Goal: Task Accomplishment & Management: Manage account settings

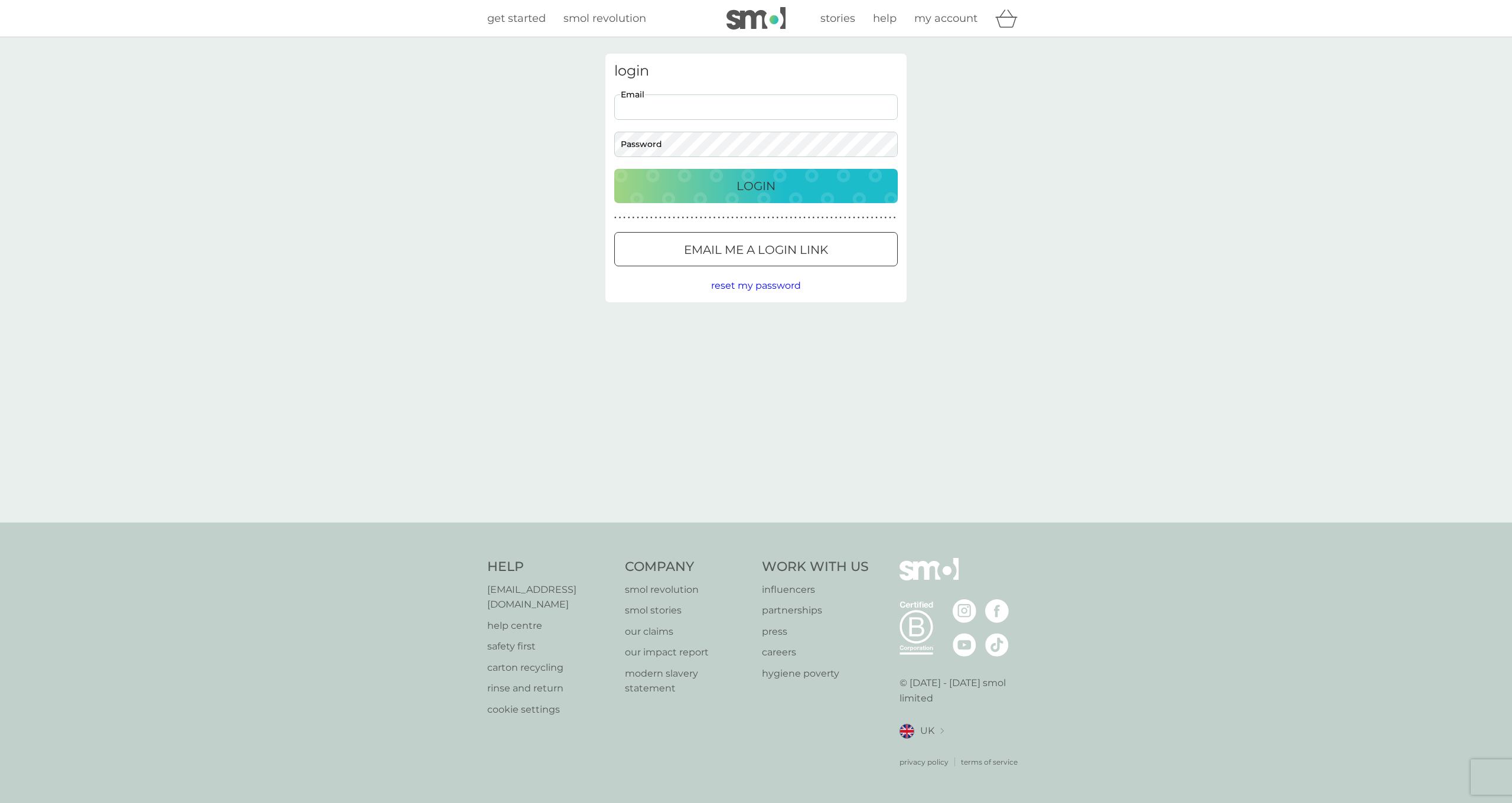
type input "[EMAIL_ADDRESS][DOMAIN_NAME]"
click at [758, 183] on p "Login" at bounding box center [756, 186] width 39 height 19
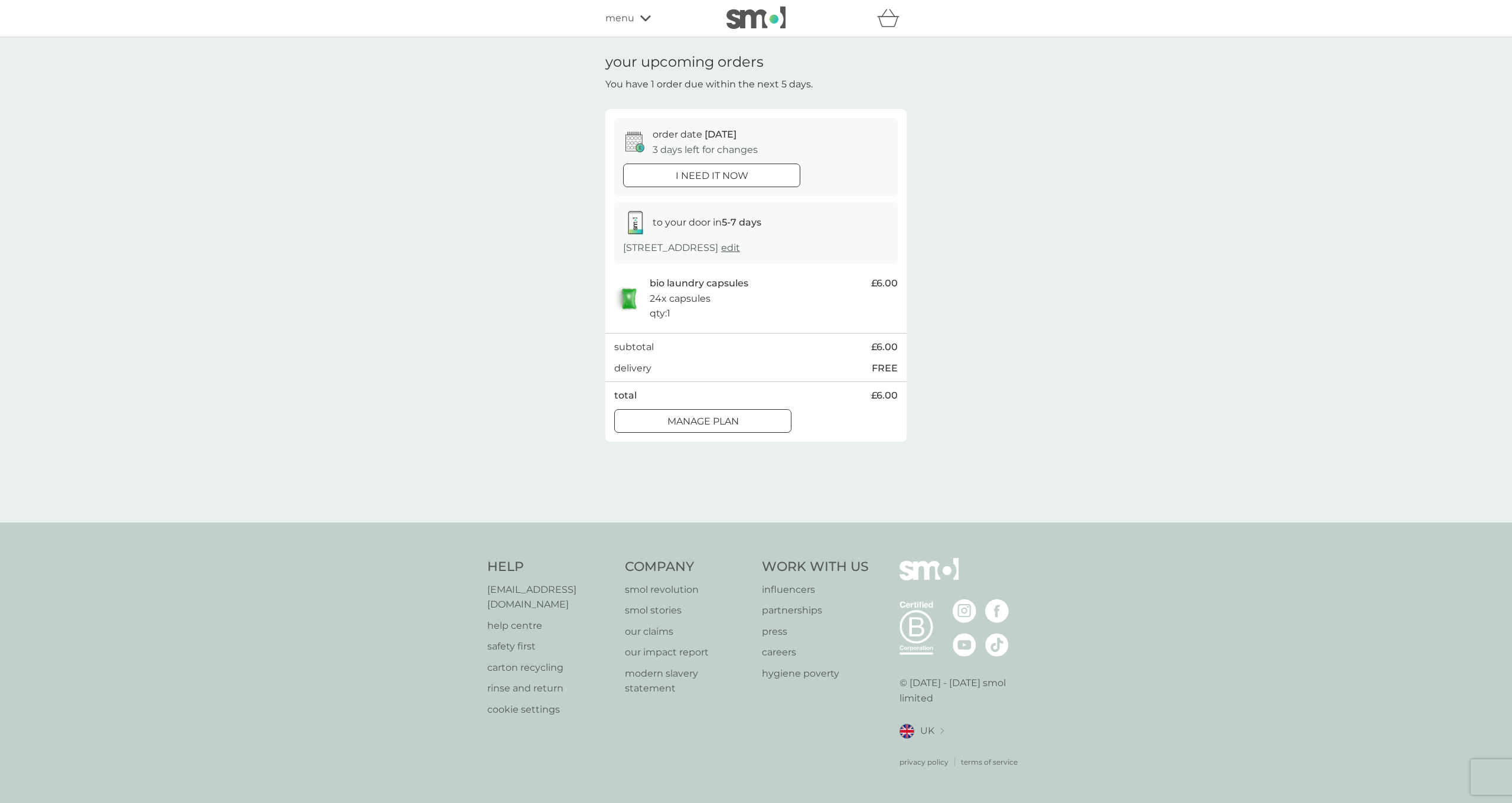
click at [740, 421] on div "Manage plan" at bounding box center [703, 421] width 176 height 15
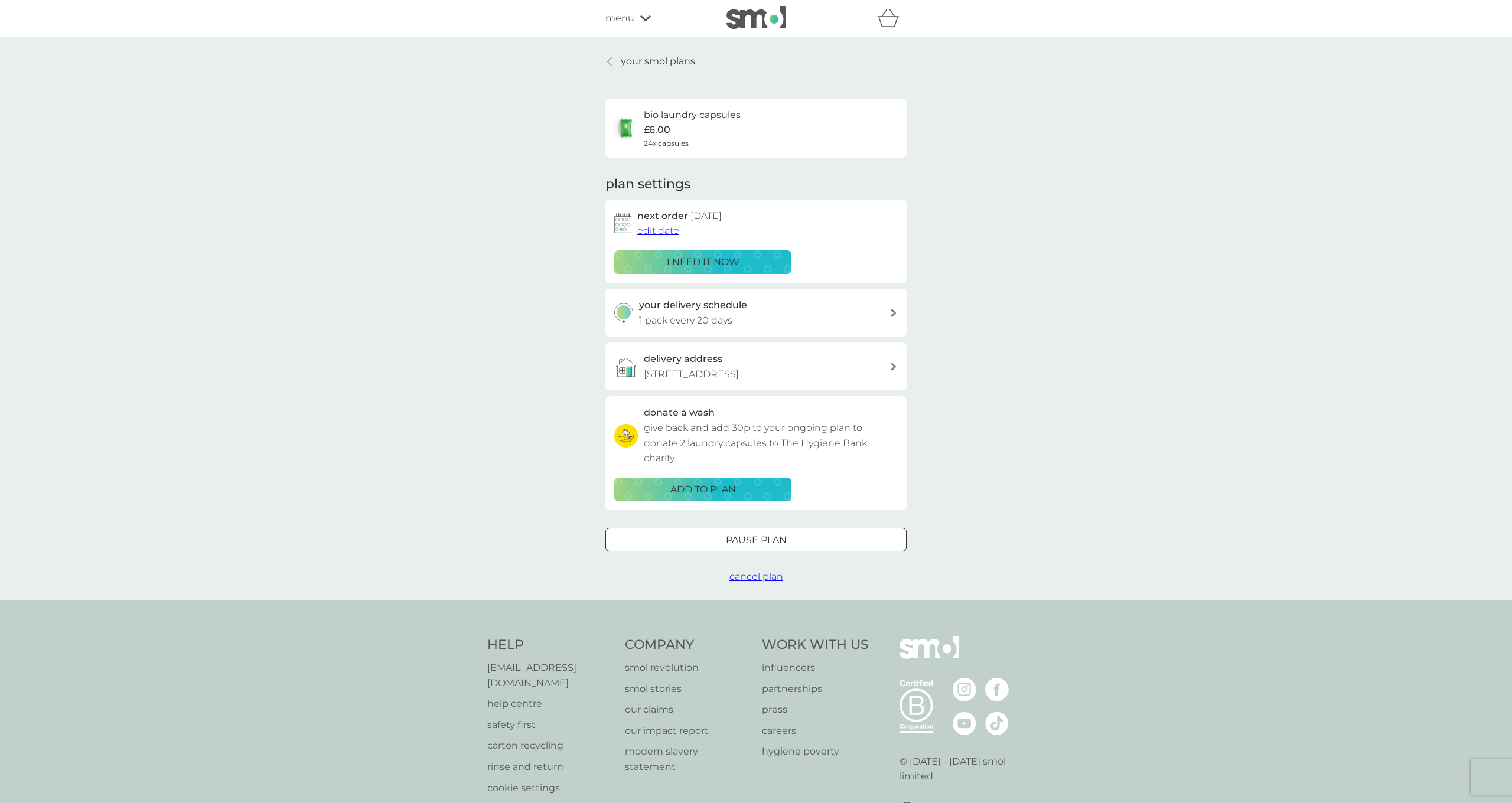
click at [657, 233] on span "edit date" at bounding box center [658, 230] width 42 height 11
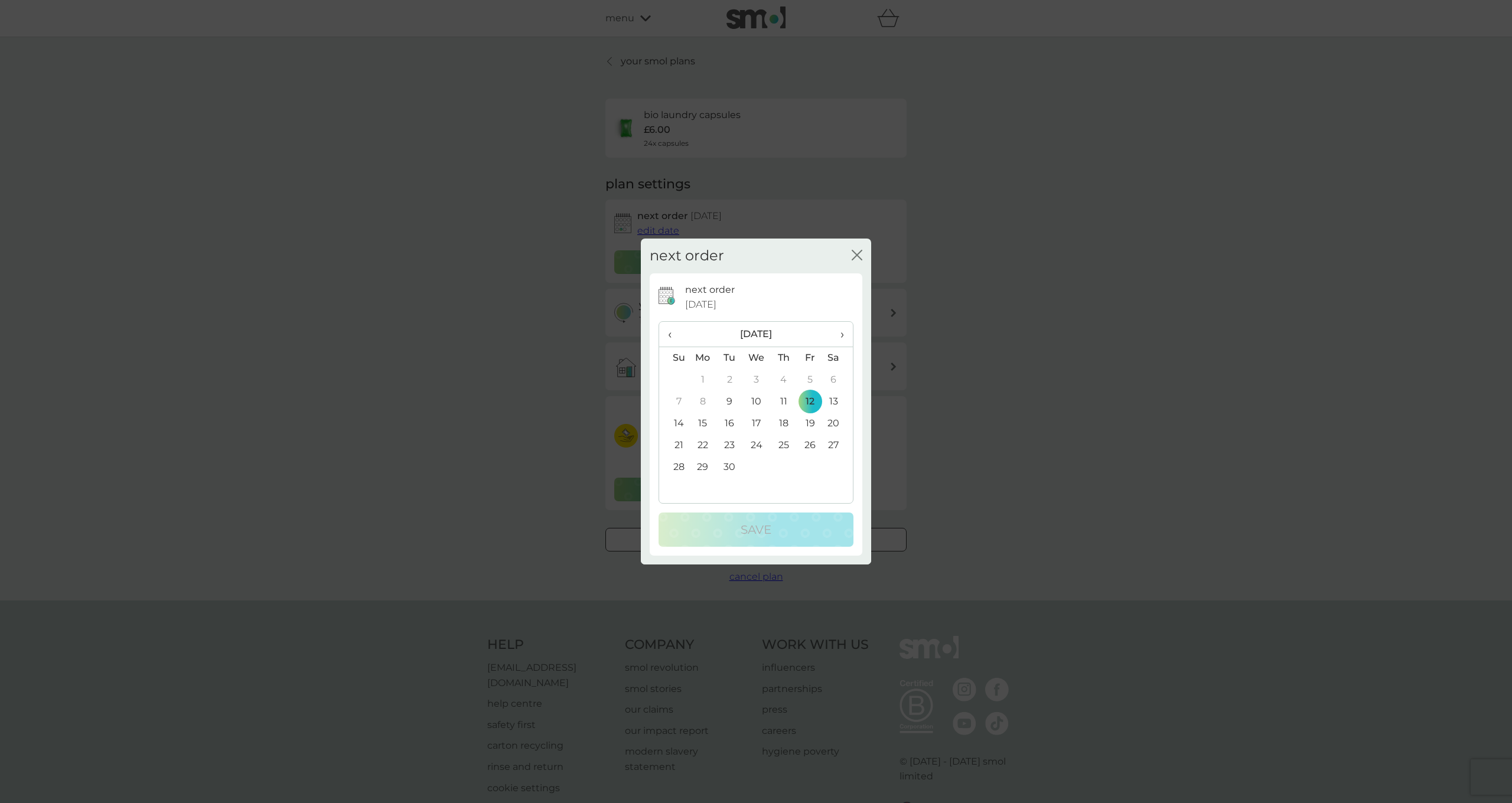
click at [731, 403] on td "9" at bounding box center [729, 402] width 27 height 22
click at [759, 534] on p "Save" at bounding box center [756, 529] width 31 height 19
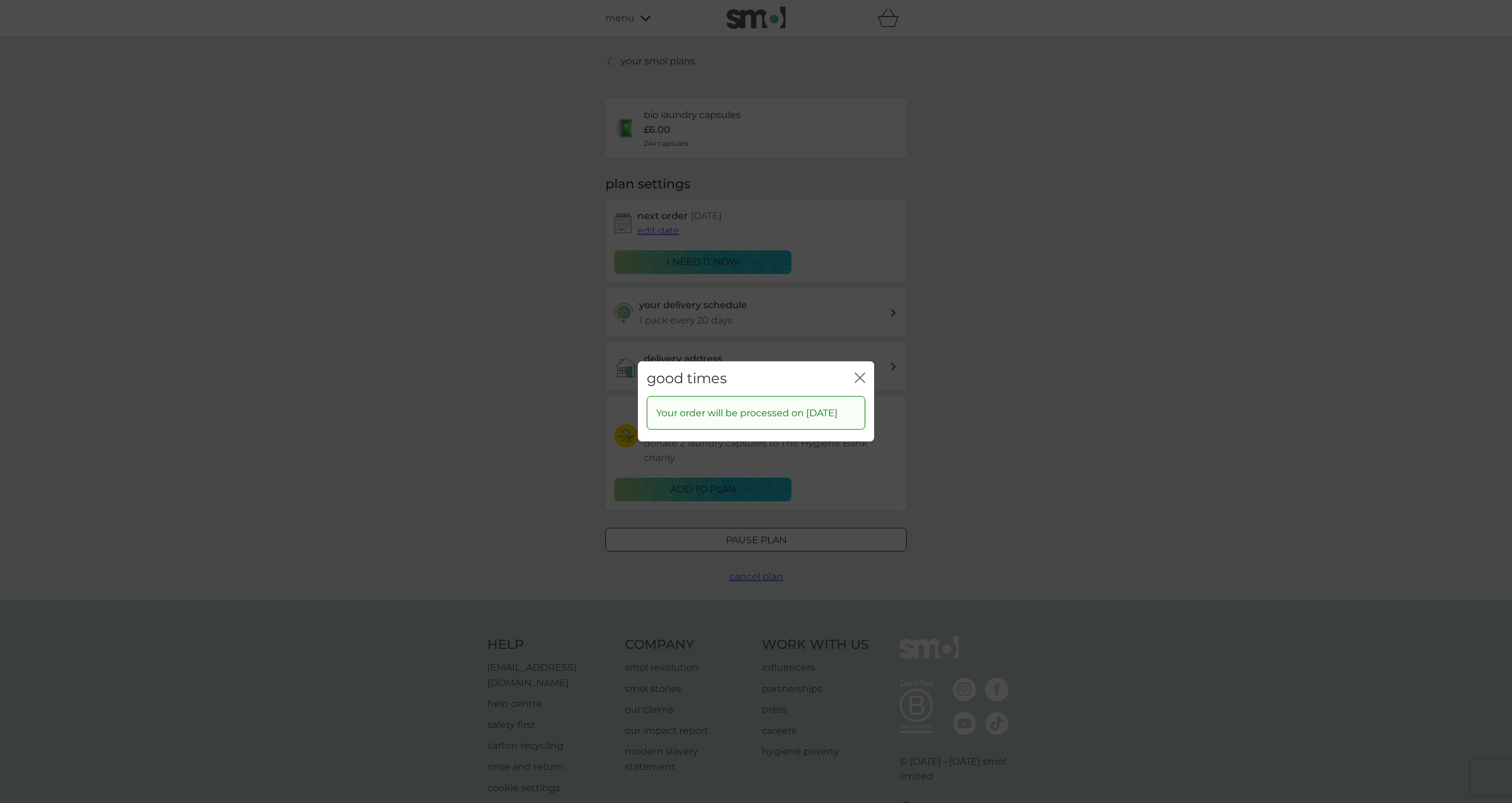
drag, startPoint x: 862, startPoint y: 372, endPoint x: 856, endPoint y: 371, distance: 6.1
click at [860, 372] on icon "close" at bounding box center [859, 377] width 11 height 11
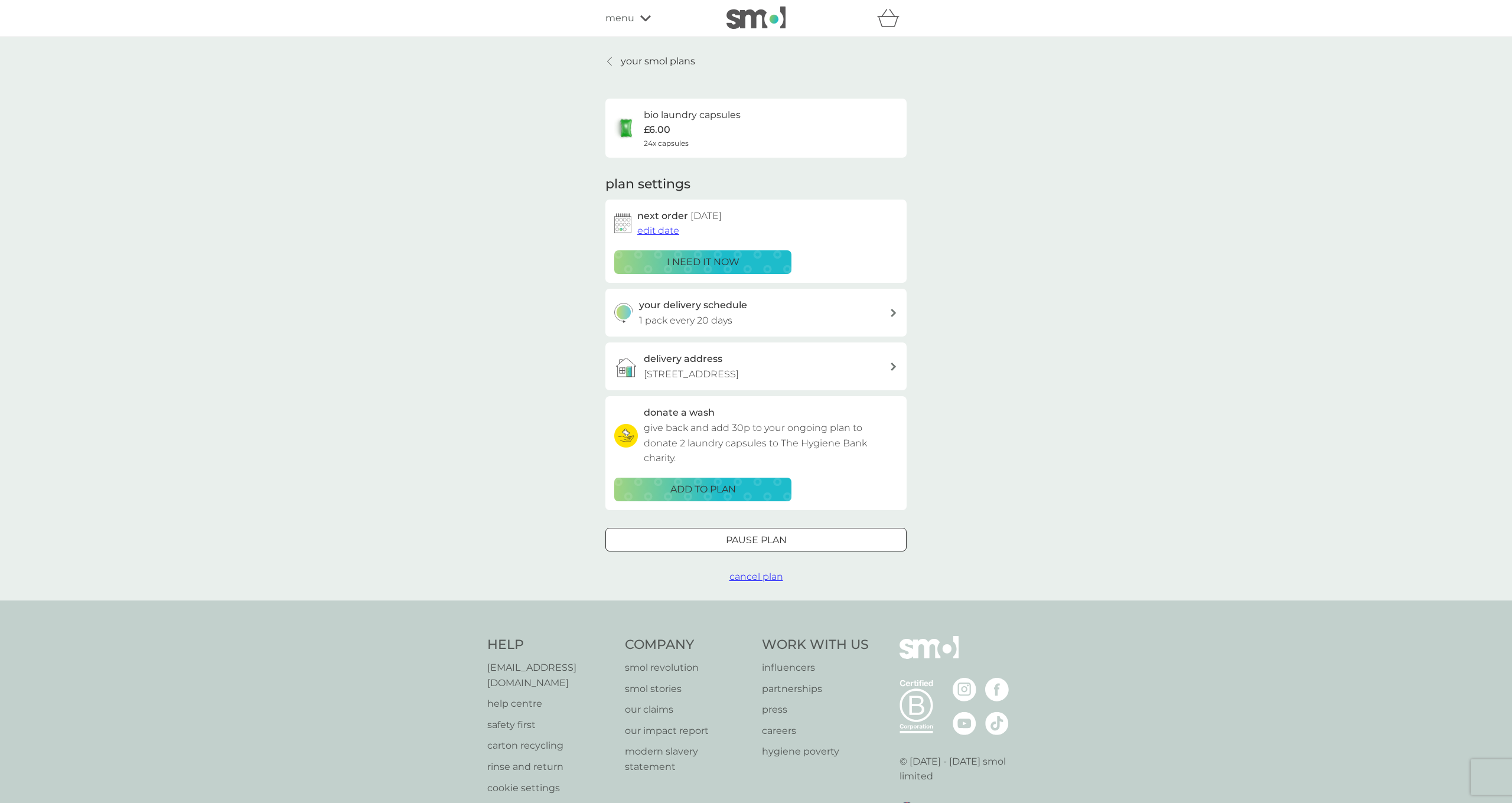
click at [642, 59] on p "your smol plans" at bounding box center [657, 61] width 74 height 15
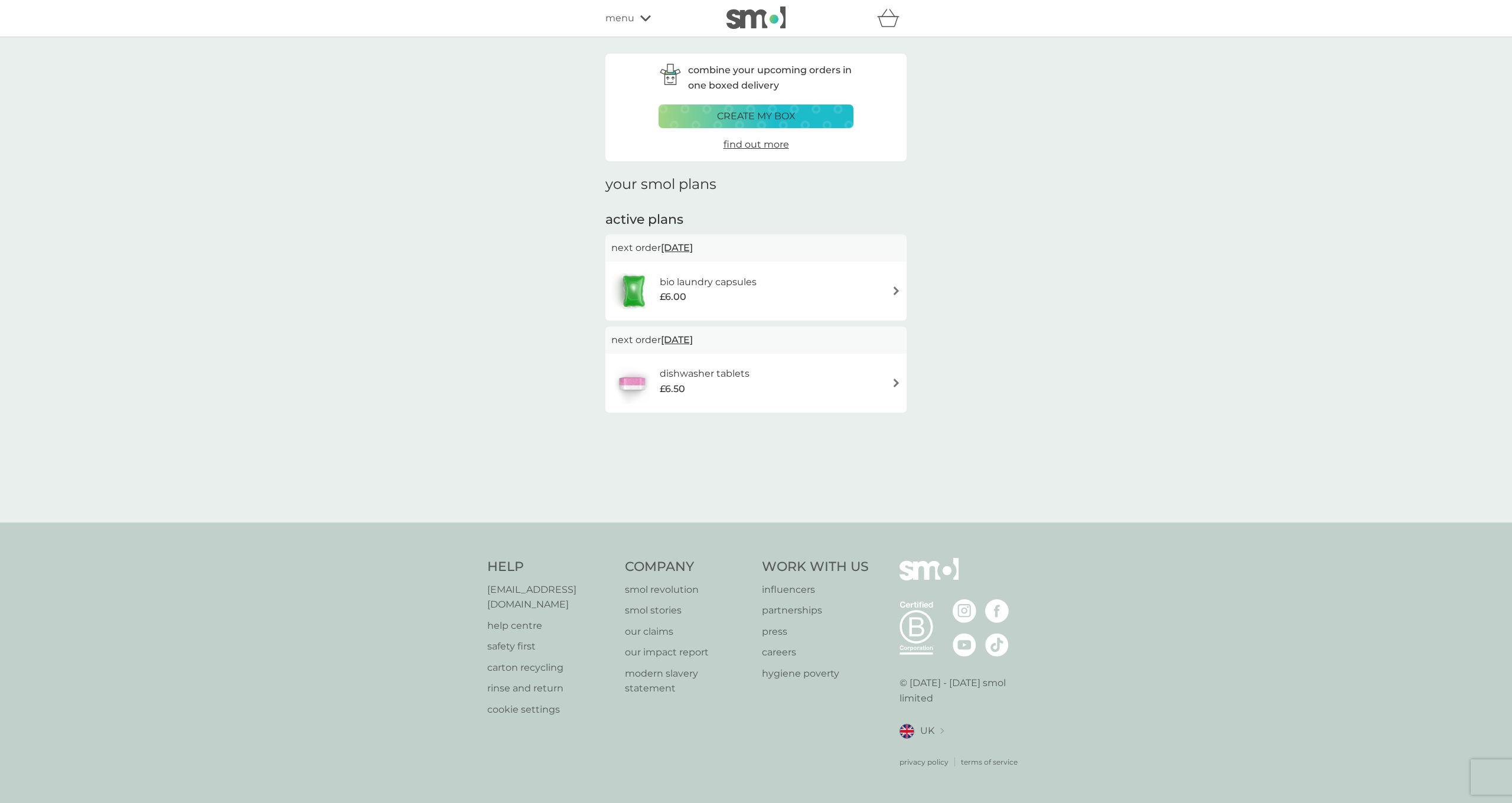
click at [887, 379] on div "dishwasher tablets £6.50" at bounding box center [756, 383] width 289 height 41
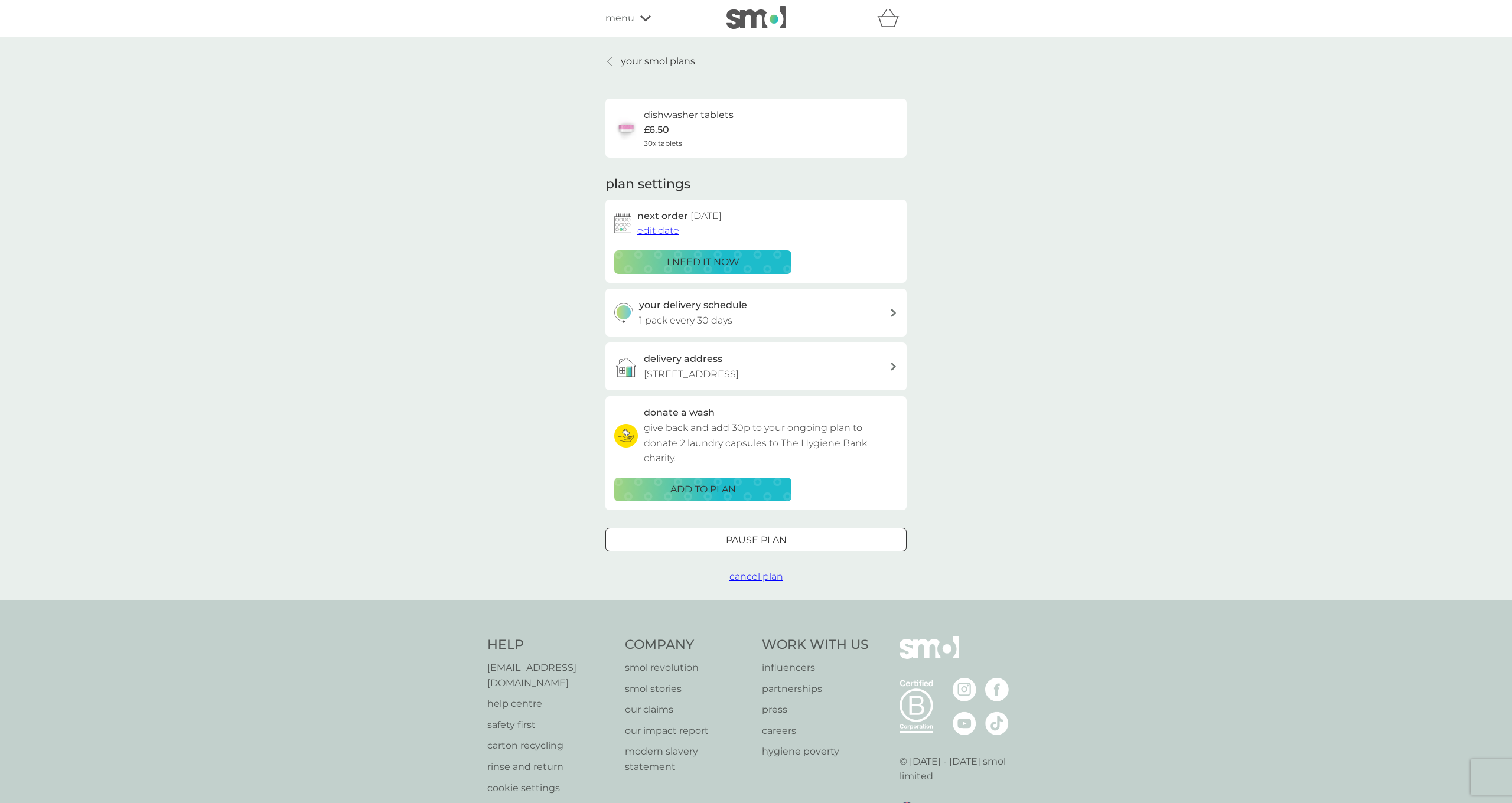
click at [650, 232] on span "edit date" at bounding box center [658, 230] width 42 height 11
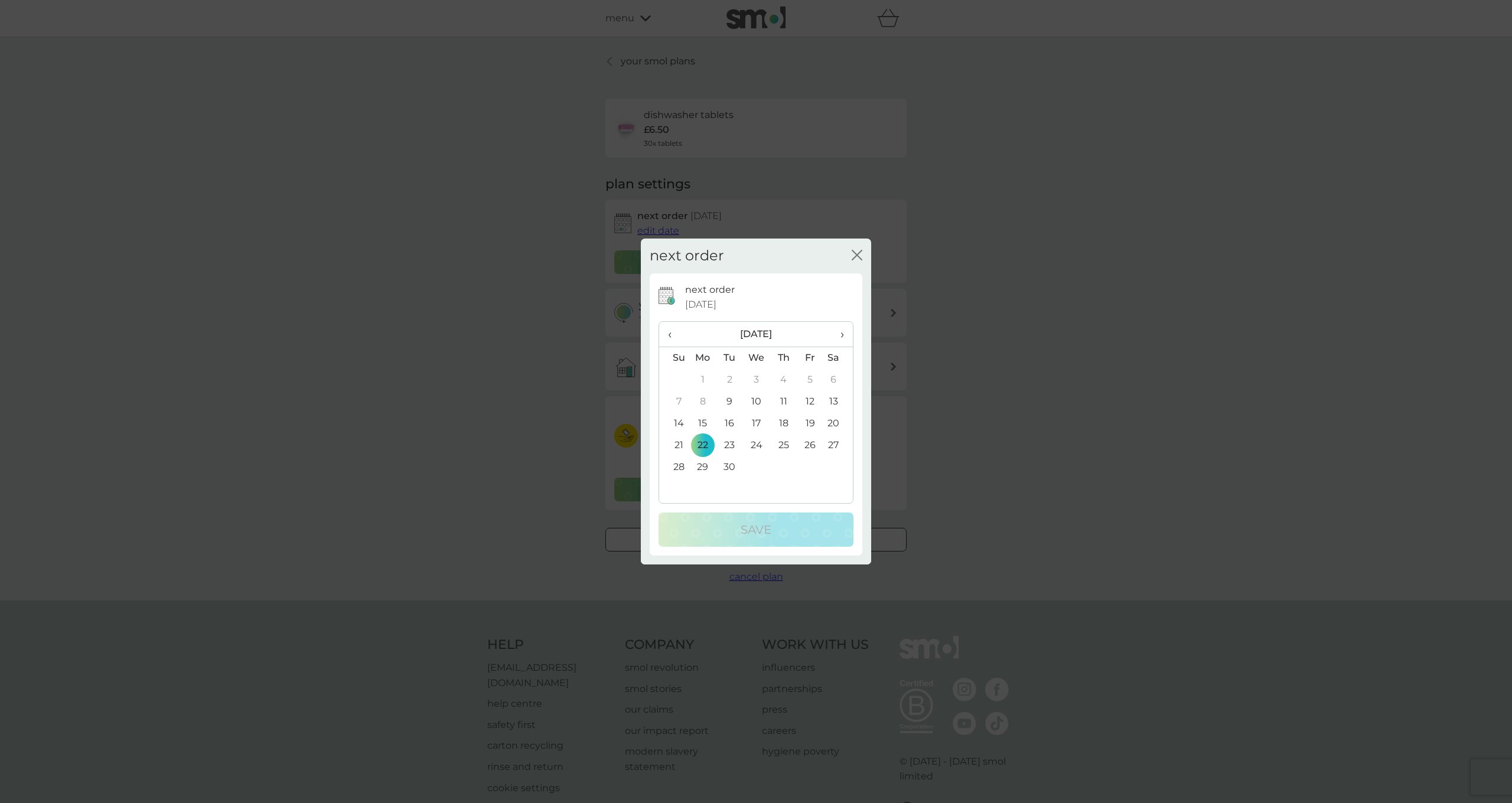
click at [729, 401] on td "9" at bounding box center [729, 402] width 27 height 22
click at [750, 521] on p "Save" at bounding box center [756, 529] width 31 height 19
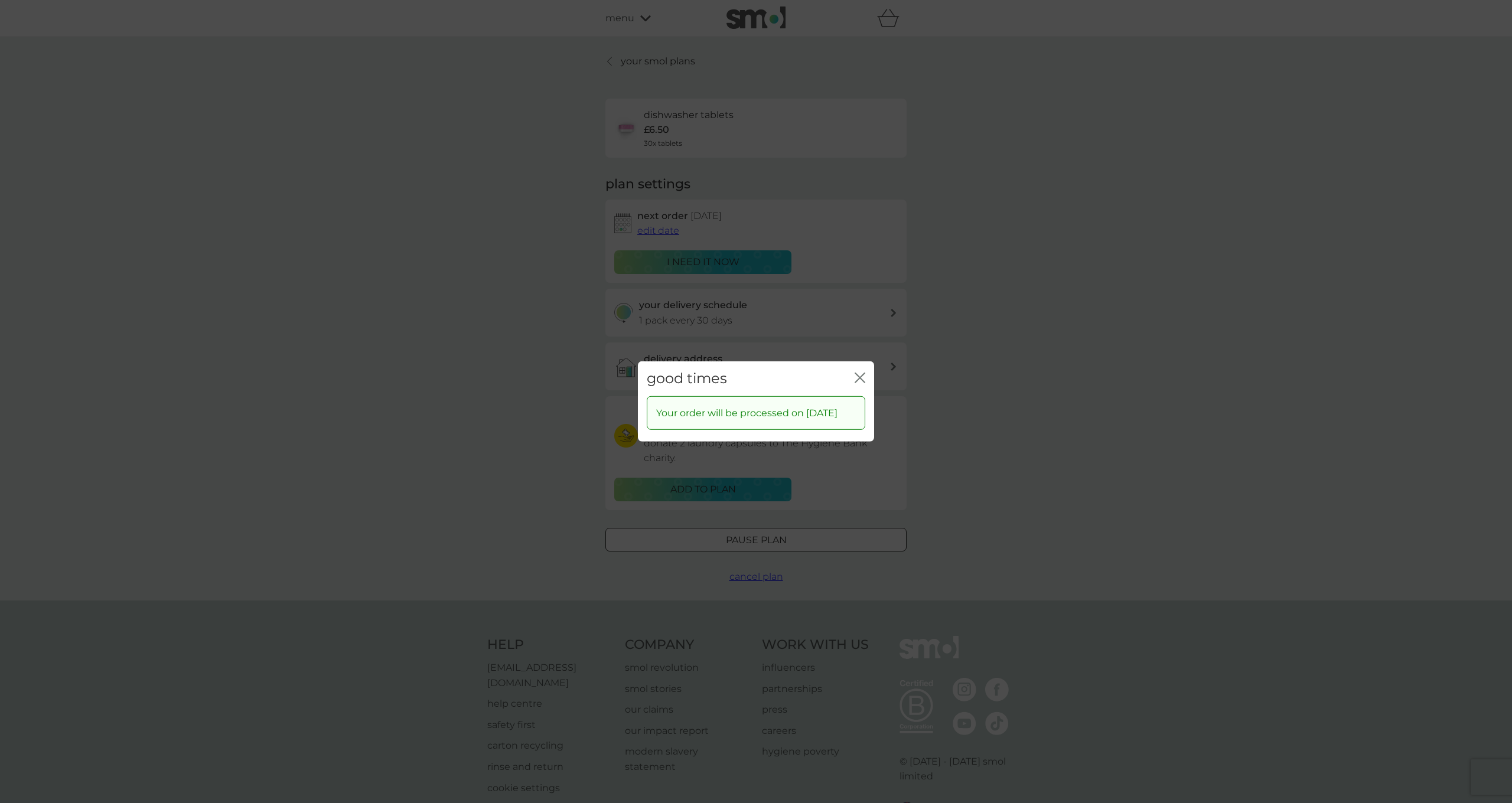
drag, startPoint x: 858, startPoint y: 366, endPoint x: 830, endPoint y: 369, distance: 28.2
click at [858, 372] on icon "close" at bounding box center [859, 377] width 11 height 11
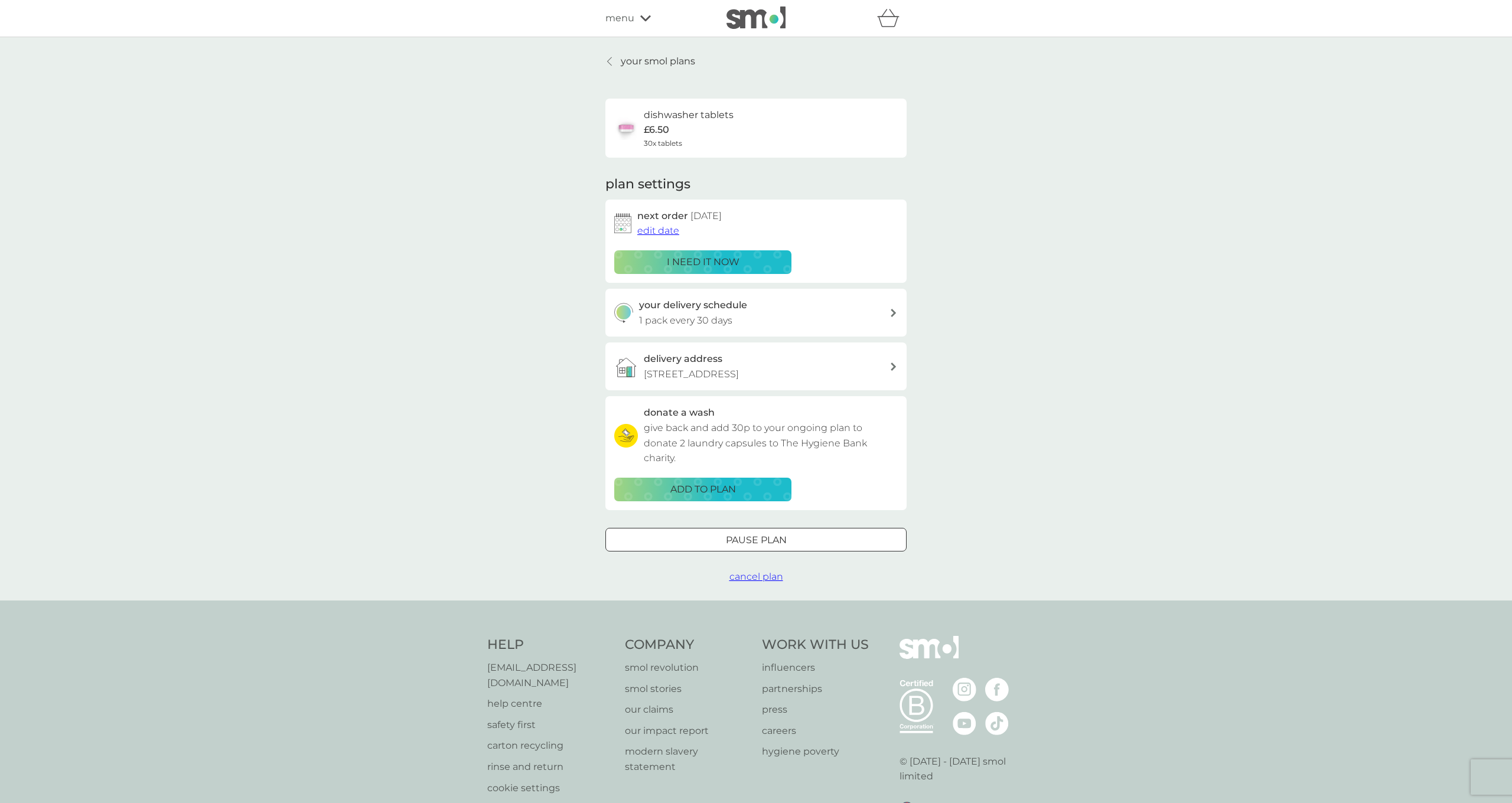
click at [738, 532] on p "Pause plan" at bounding box center [756, 540] width 61 height 15
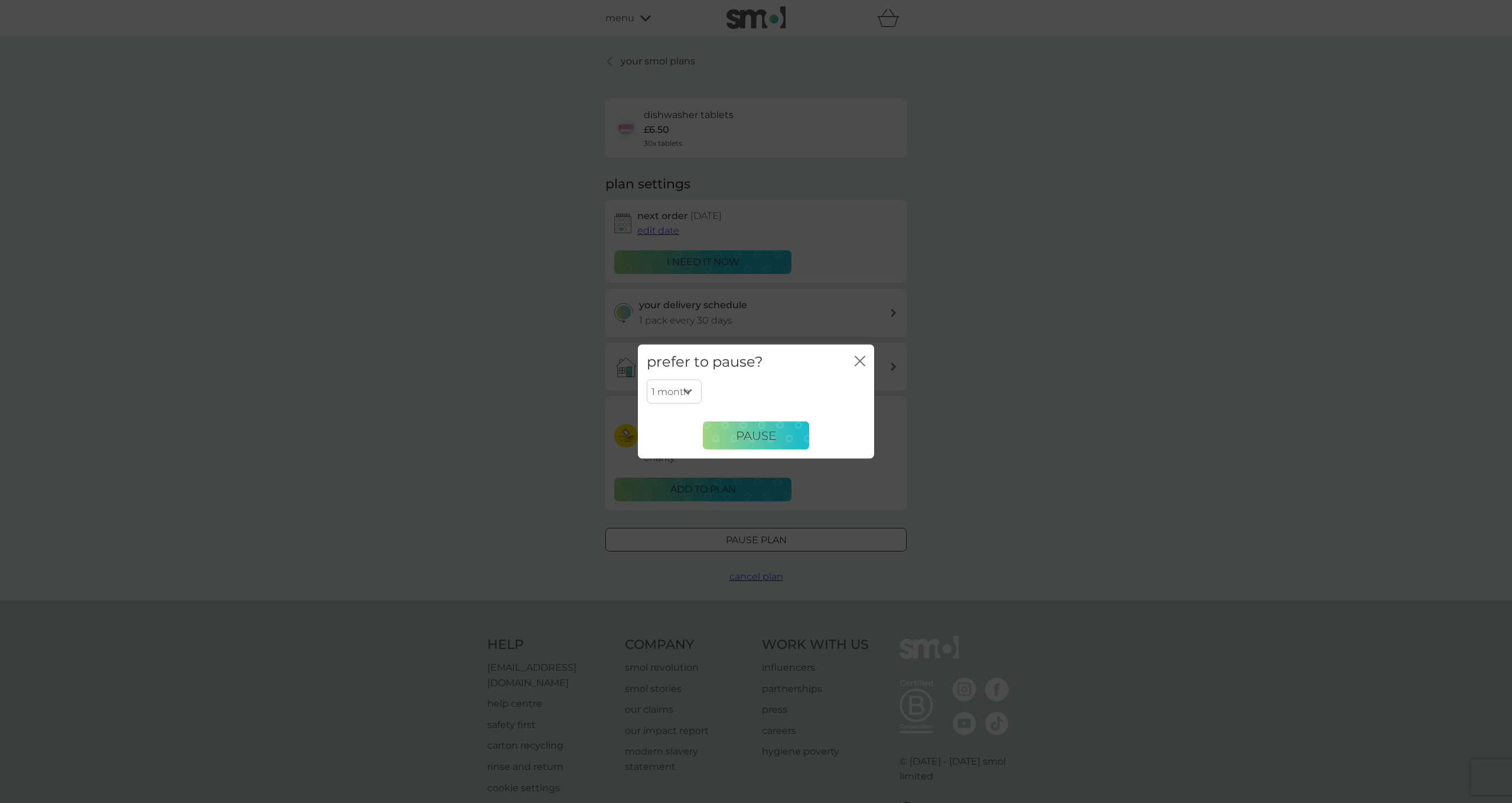
click at [857, 358] on icon "close" at bounding box center [858, 361] width 5 height 9
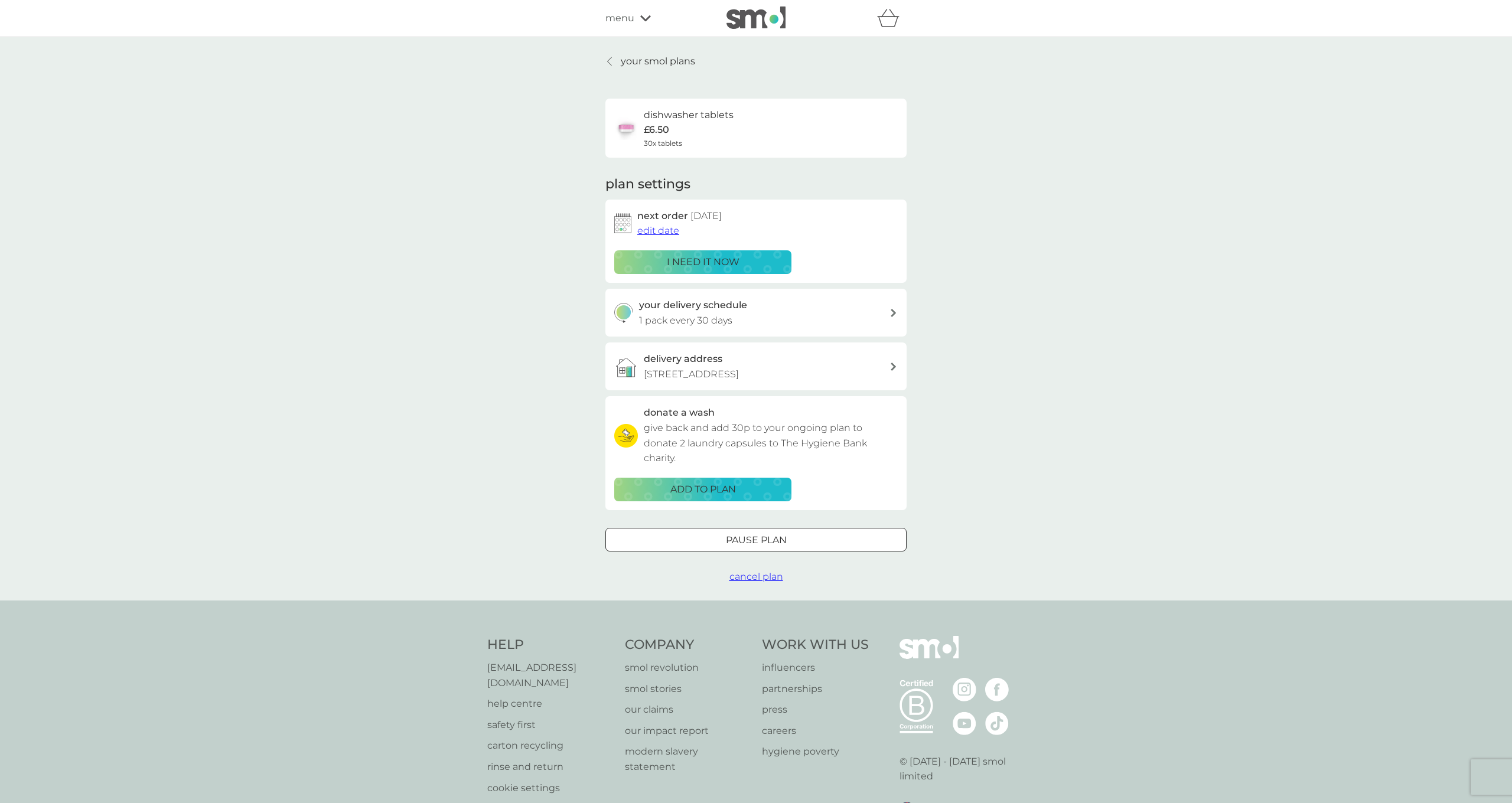
click at [644, 20] on icon at bounding box center [645, 19] width 11 height 6
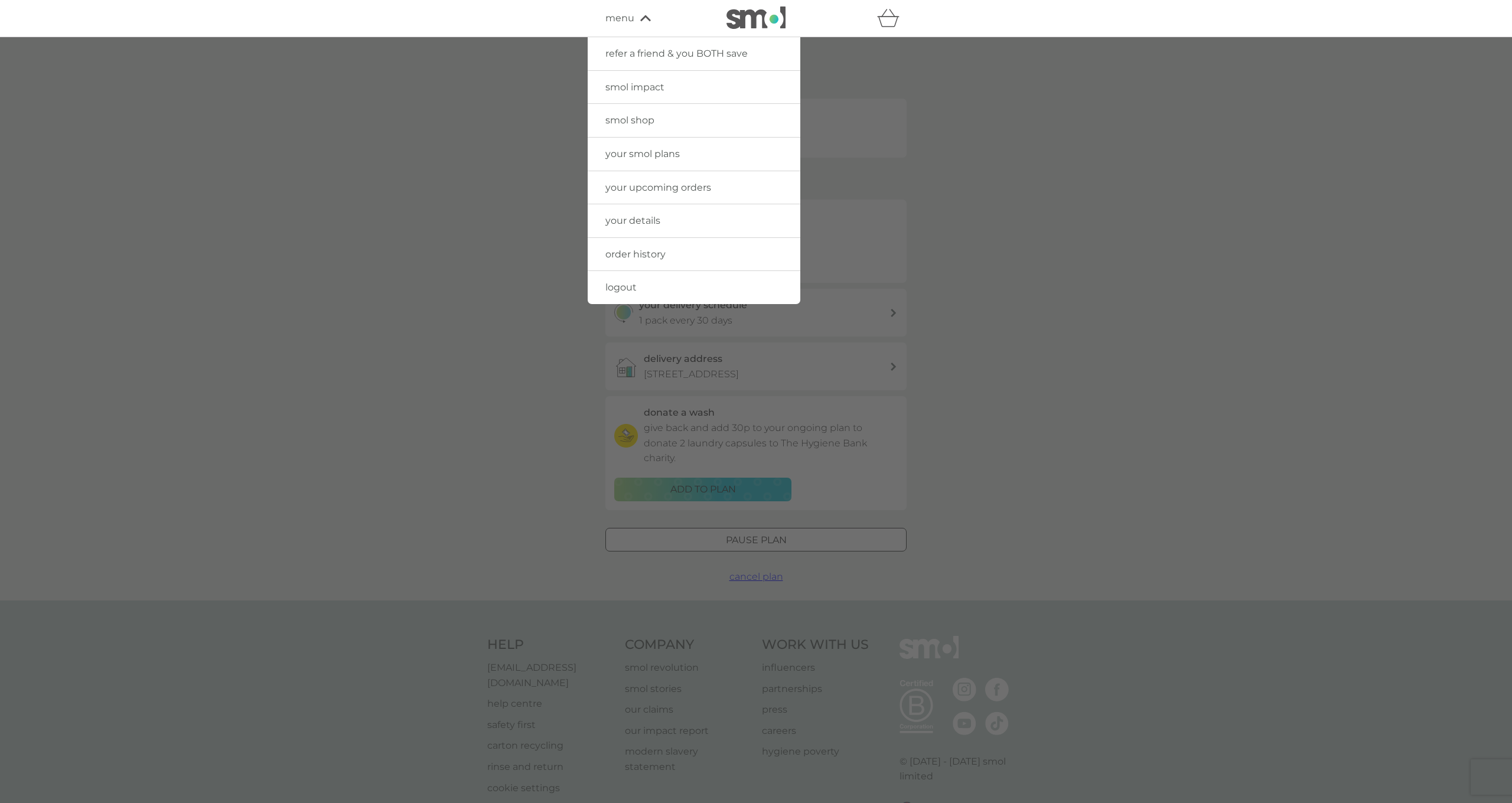
click at [627, 287] on span "logout" at bounding box center [621, 287] width 32 height 11
